Goal: Task Accomplishment & Management: Use online tool/utility

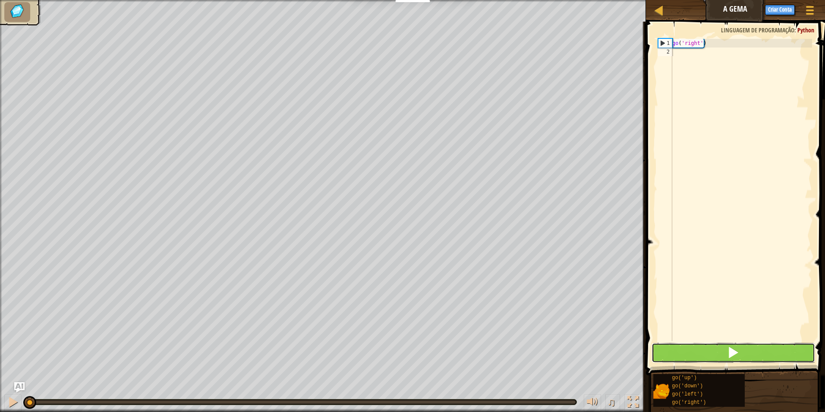
click at [739, 352] on span at bounding box center [733, 352] width 12 height 12
click at [719, 352] on button at bounding box center [734, 353] width 164 height 20
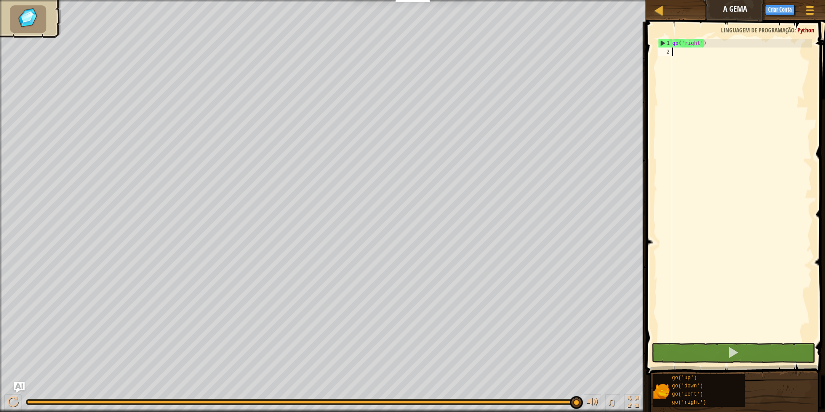
click at [307, 401] on div "♫" at bounding box center [323, 400] width 646 height 26
click at [295, 402] on div at bounding box center [301, 401] width 549 height 3
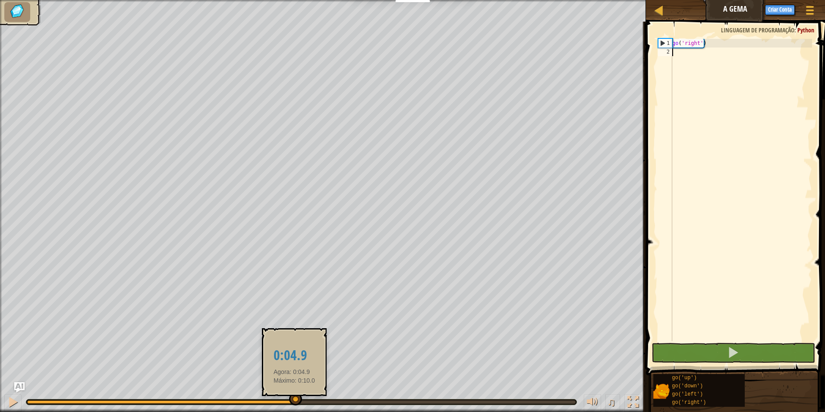
drag, startPoint x: 279, startPoint y: 404, endPoint x: 265, endPoint y: 388, distance: 21.8
click at [278, 405] on div "♫" at bounding box center [323, 400] width 646 height 26
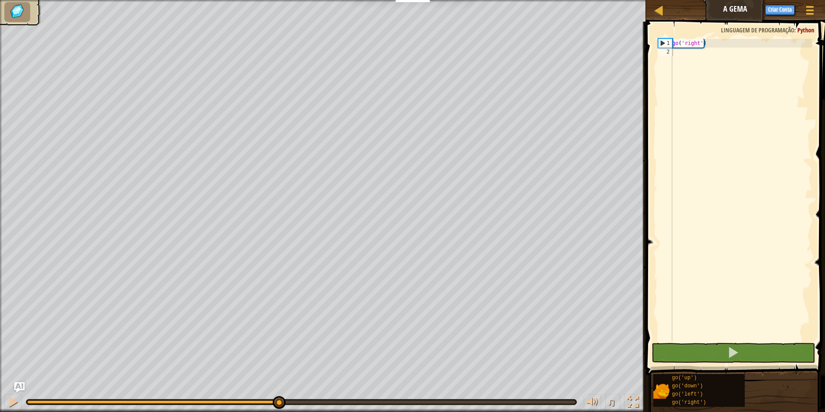
click at [285, 348] on div "♫ Lobezinho" at bounding box center [412, 206] width 825 height 412
click at [19, 8] on img at bounding box center [17, 11] width 18 height 16
click at [706, 333] on div "go ( 'right' )" at bounding box center [742, 198] width 142 height 319
click at [670, 350] on button at bounding box center [734, 353] width 164 height 20
drag, startPoint x: 681, startPoint y: 342, endPoint x: 668, endPoint y: 350, distance: 14.7
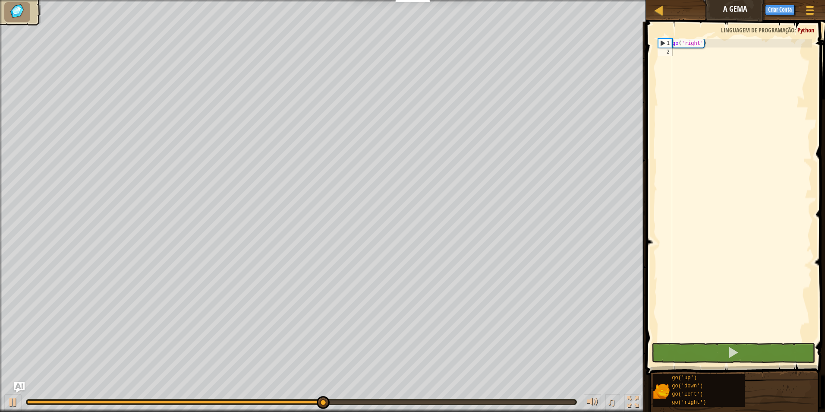
click at [681, 341] on span at bounding box center [736, 186] width 186 height 379
click at [665, 352] on button at bounding box center [734, 353] width 164 height 20
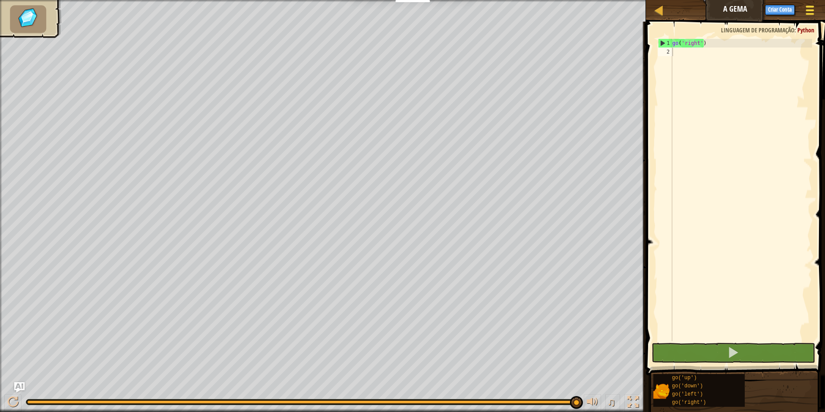
click at [813, 13] on div at bounding box center [810, 10] width 12 height 13
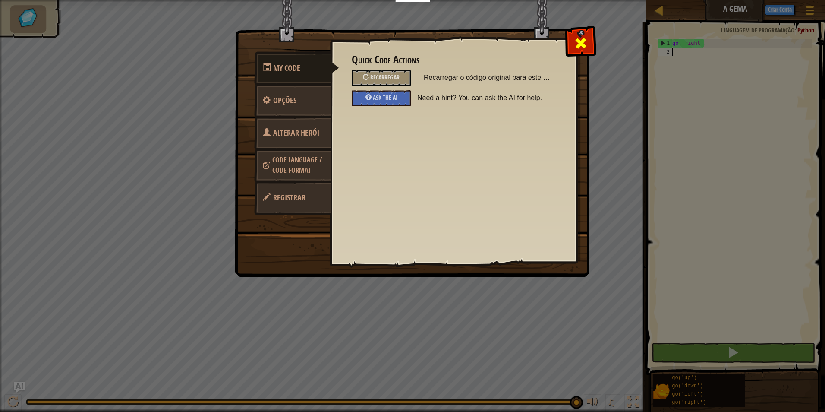
click at [587, 44] on span at bounding box center [581, 43] width 14 height 14
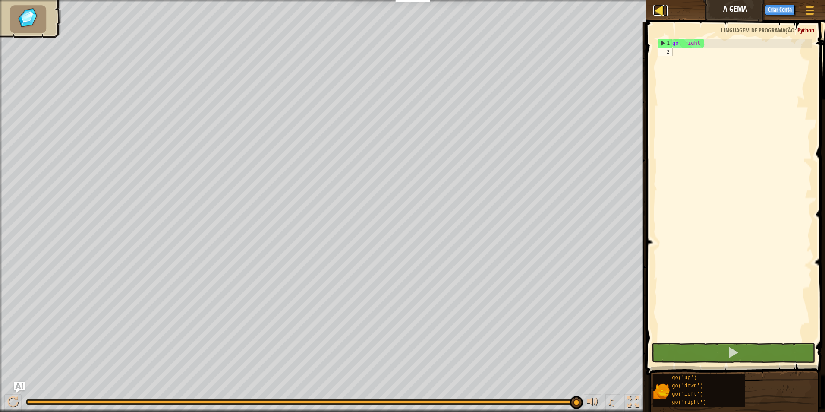
click at [660, 13] on div at bounding box center [658, 10] width 11 height 11
select select "pt-BR"
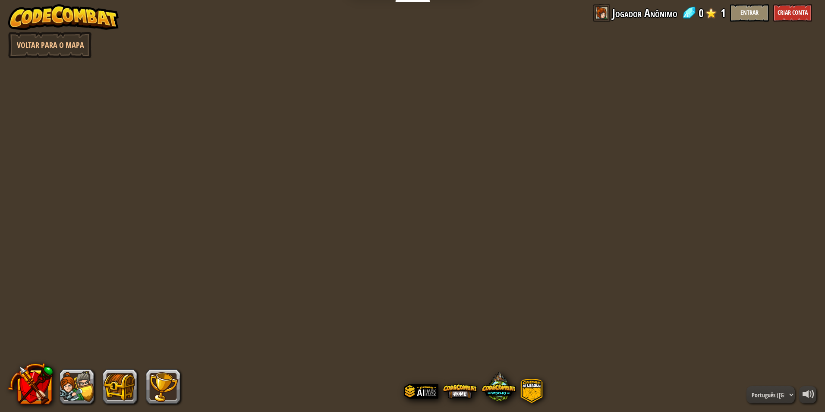
select select "pt-BR"
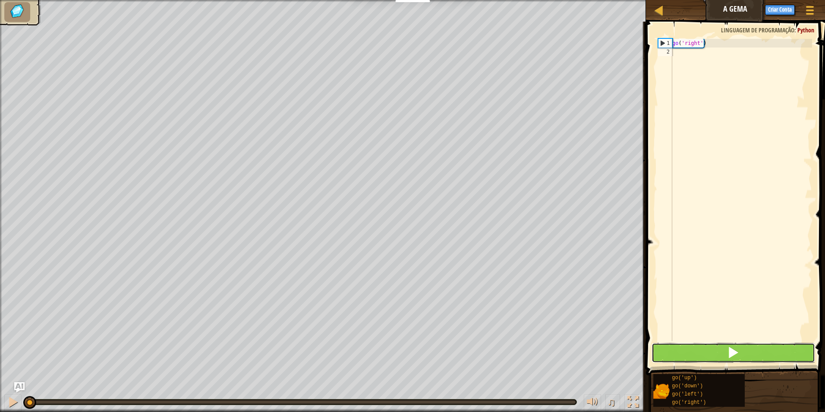
click at [689, 348] on button at bounding box center [734, 353] width 164 height 20
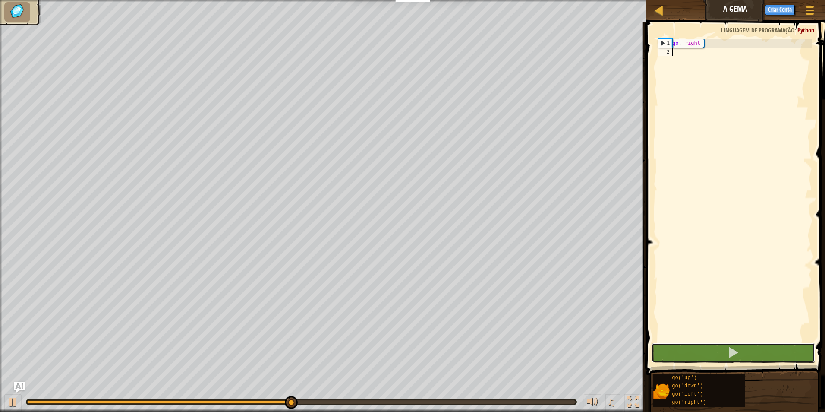
click at [745, 341] on div "1 2 go ( 'right' ) הההההההההההההההההההההההההההההההההההההההההההההההההההההההההההה…" at bounding box center [734, 215] width 182 height 379
click at [745, 341] on span at bounding box center [736, 186] width 186 height 379
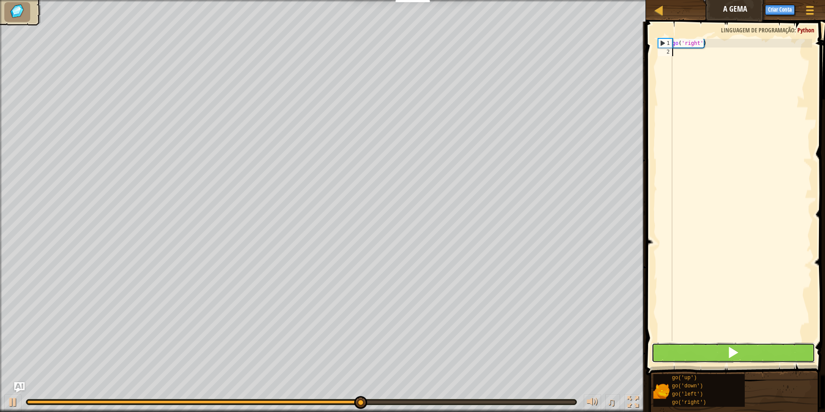
click at [739, 346] on button at bounding box center [734, 353] width 164 height 20
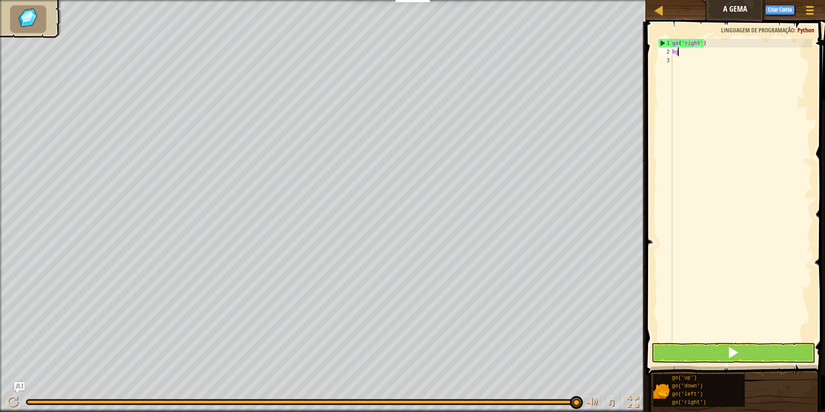
scroll to position [4, 0]
type textarea "bgtu76uy6yhy6yj5h"
click at [728, 356] on span at bounding box center [733, 352] width 12 height 12
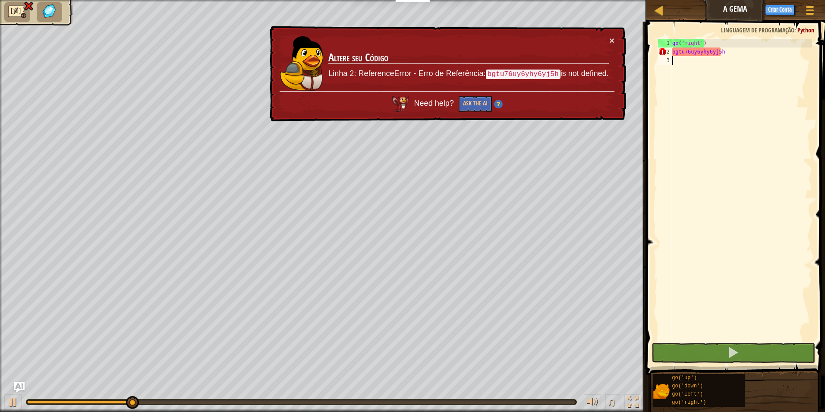
click at [688, 319] on div "go ( 'right' ) bgtu76uy6yhy6yj5h" at bounding box center [742, 198] width 142 height 319
drag, startPoint x: 686, startPoint y: 316, endPoint x: 685, endPoint y: 311, distance: 5.3
click at [684, 315] on div "go ( 'right' ) bgtu76uy6yhy6yj5h" at bounding box center [742, 198] width 142 height 319
click at [614, 38] on button "×" at bounding box center [611, 40] width 5 height 9
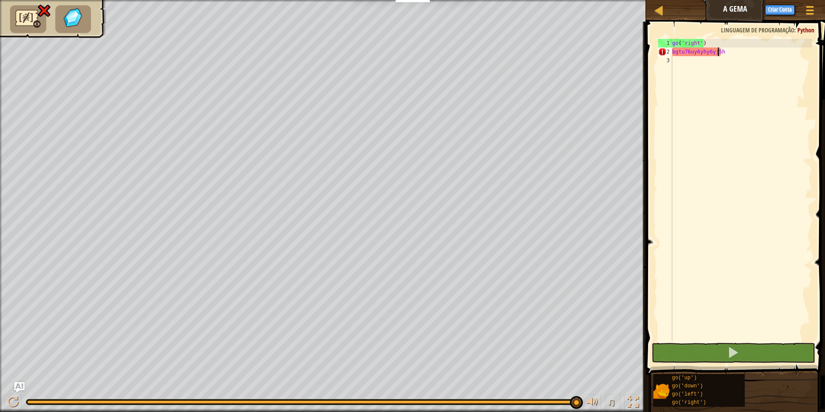
click at [719, 50] on div "go ( 'right' ) bgtu76uy6yhy6yj5h" at bounding box center [742, 198] width 142 height 319
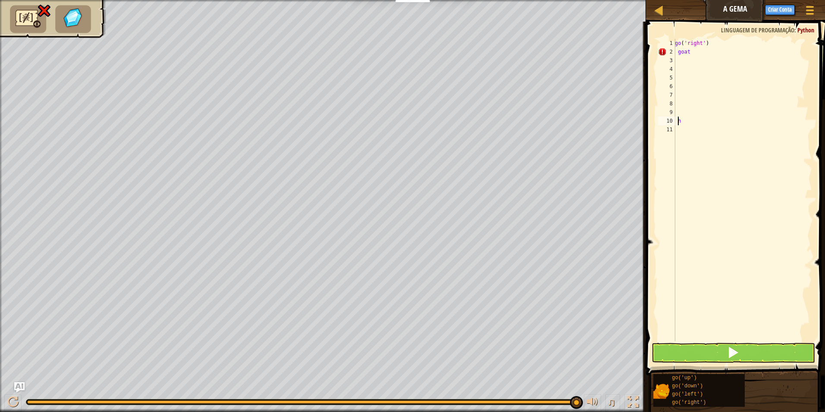
type textarea "h"
click at [744, 354] on button at bounding box center [734, 353] width 164 height 20
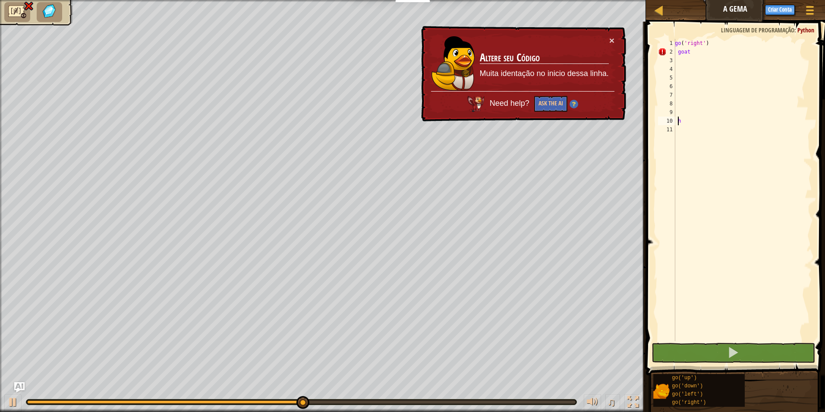
click at [607, 36] on div "× Altere seu Código Muita identação no inicio dessa linha. Need help? Ask the AI" at bounding box center [522, 74] width 207 height 96
click at [608, 41] on td "Altere seu Código Muita identação no inicio dessa linha." at bounding box center [544, 63] width 130 height 55
click at [613, 39] on button "×" at bounding box center [611, 40] width 5 height 9
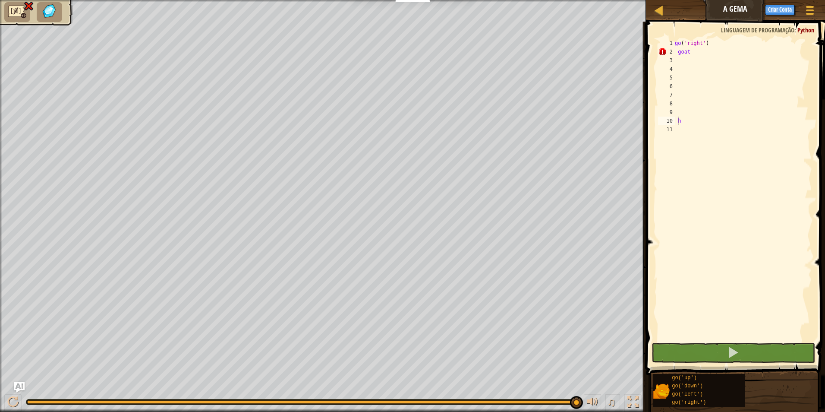
click at [67, 12] on ul at bounding box center [36, 12] width 64 height 20
